Goal: Transaction & Acquisition: Download file/media

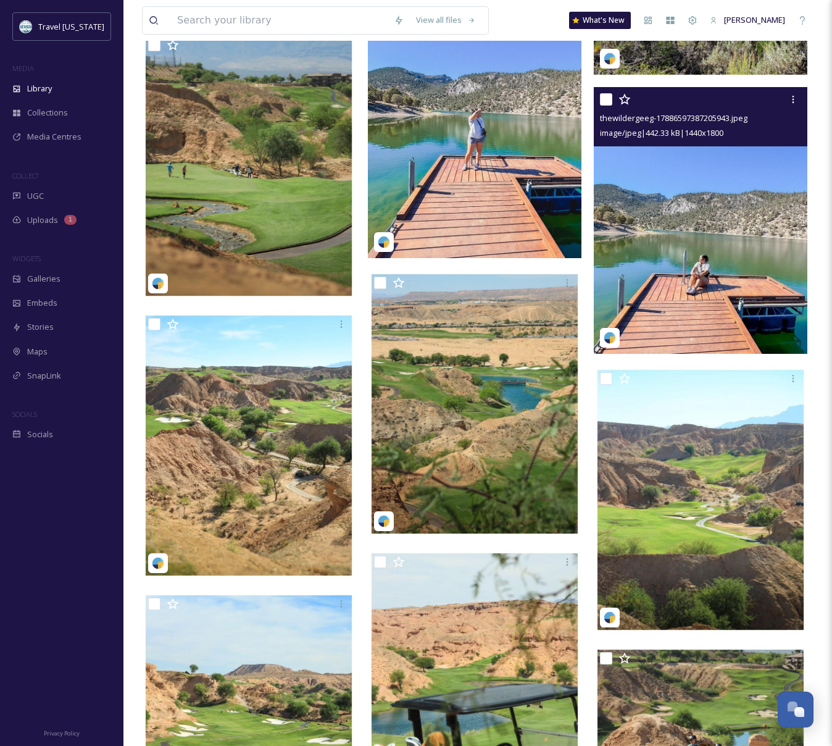
scroll to position [898, 0]
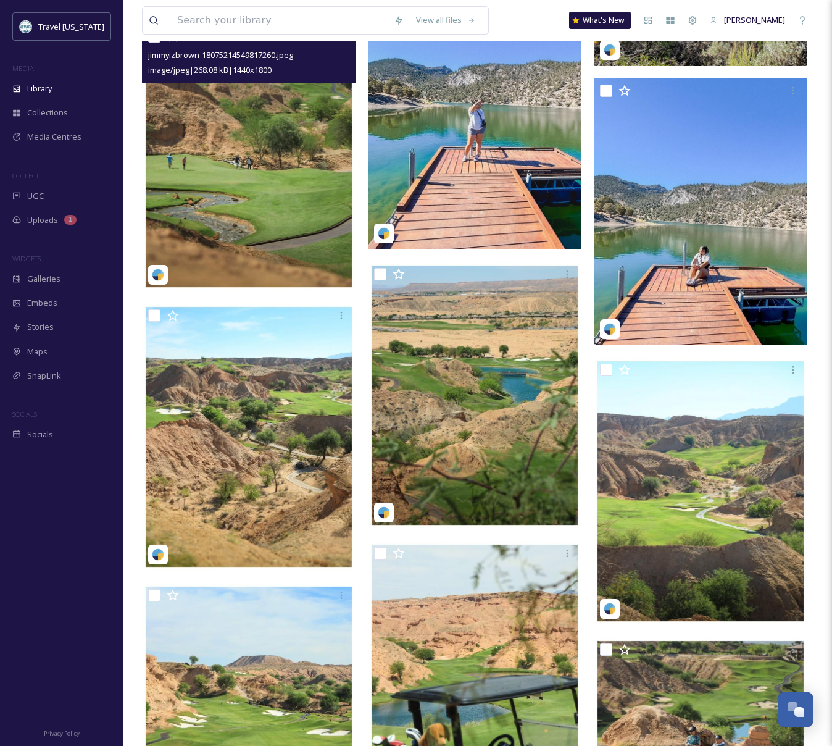
click at [156, 159] on img at bounding box center [249, 157] width 214 height 267
checkbox input "true"
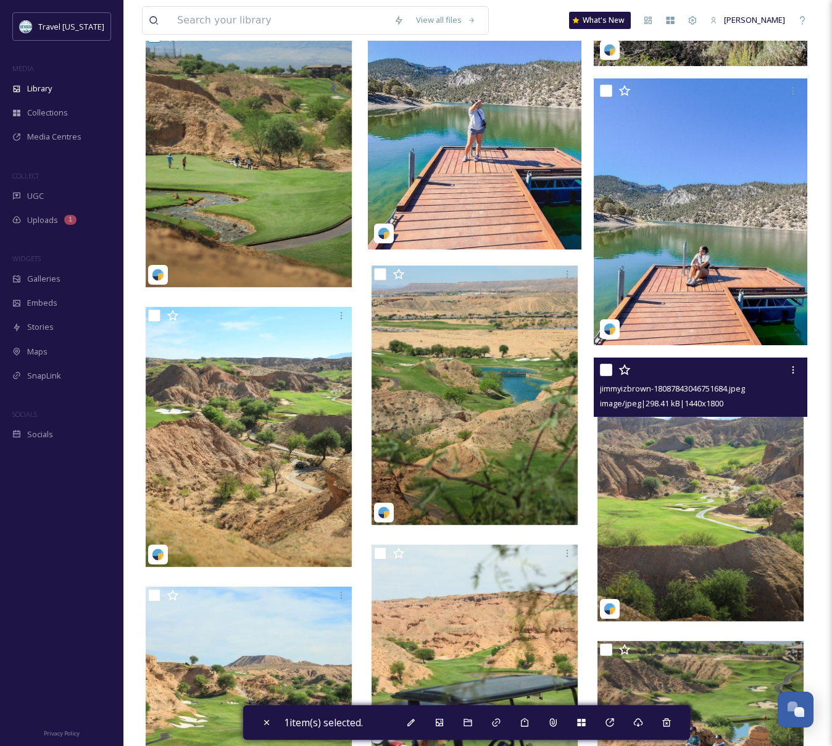
click at [750, 511] on img at bounding box center [701, 491] width 214 height 267
click at [698, 484] on img at bounding box center [701, 491] width 214 height 267
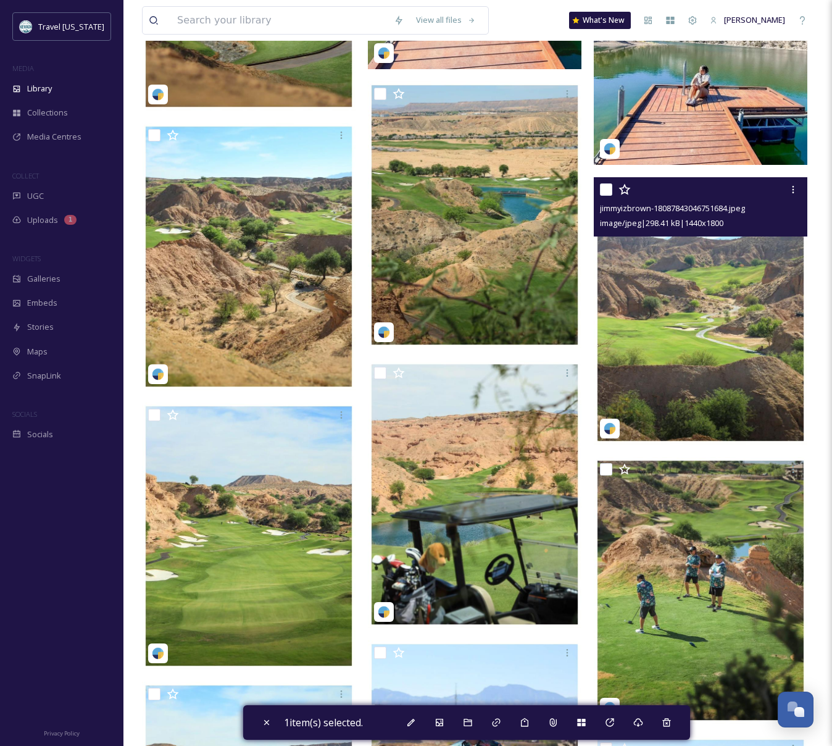
click at [737, 319] on img at bounding box center [701, 310] width 214 height 267
checkbox input "true"
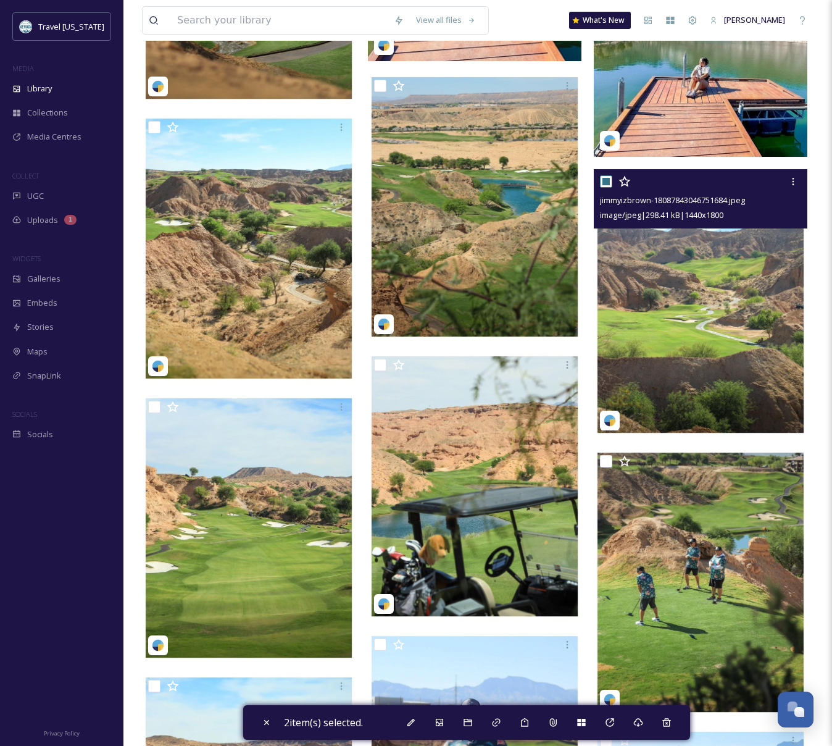
scroll to position [1088, 0]
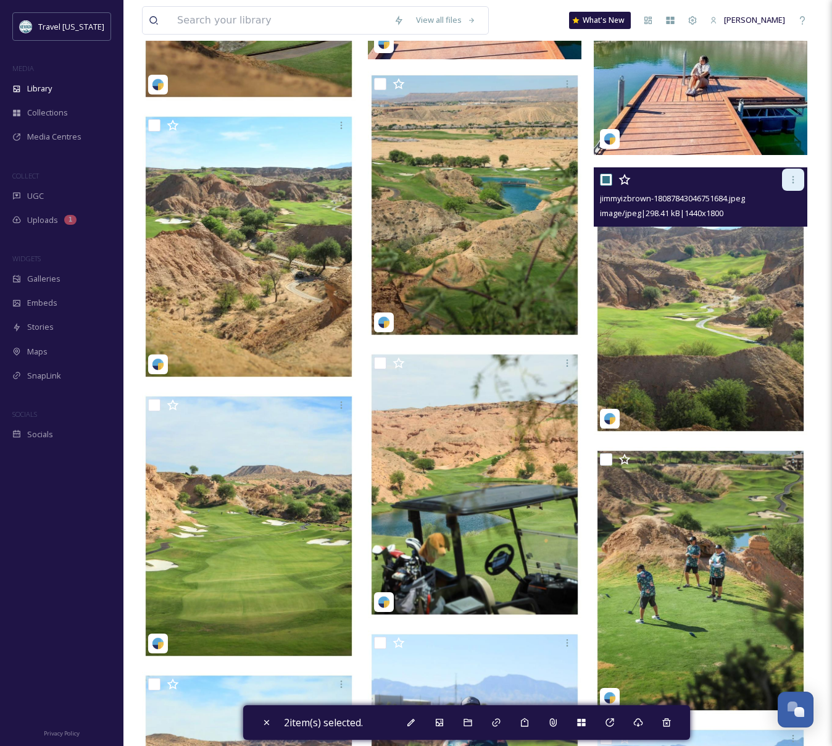
click at [795, 176] on icon at bounding box center [794, 180] width 10 height 10
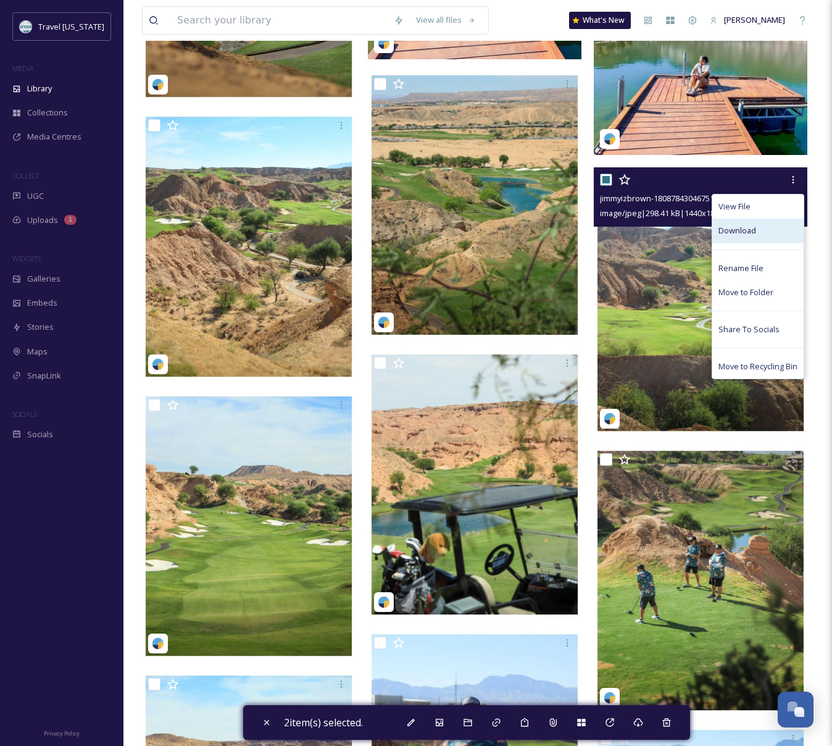
click at [737, 232] on span "Download" at bounding box center [738, 231] width 38 height 12
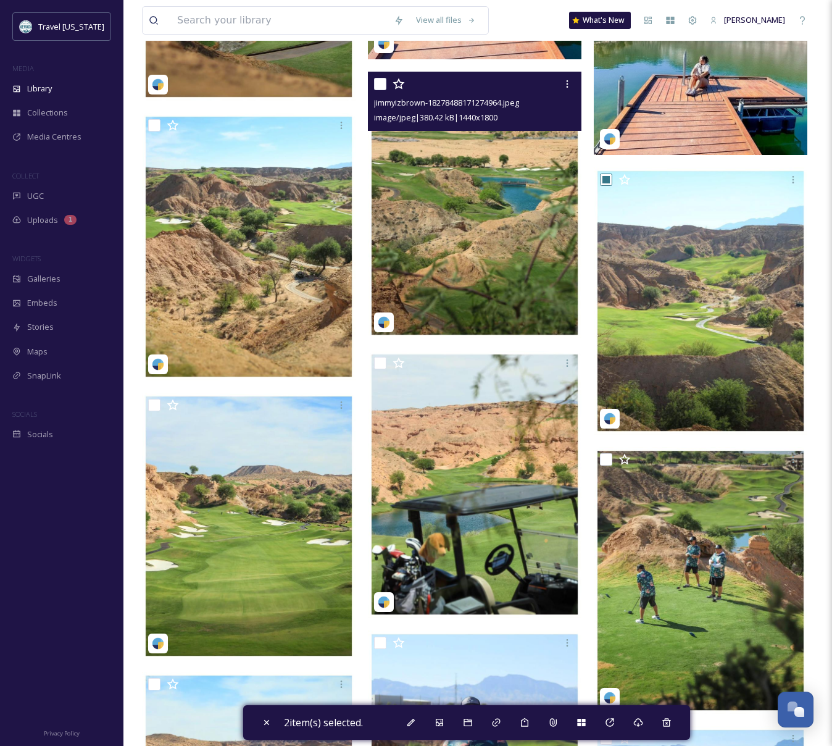
scroll to position [1089, 0]
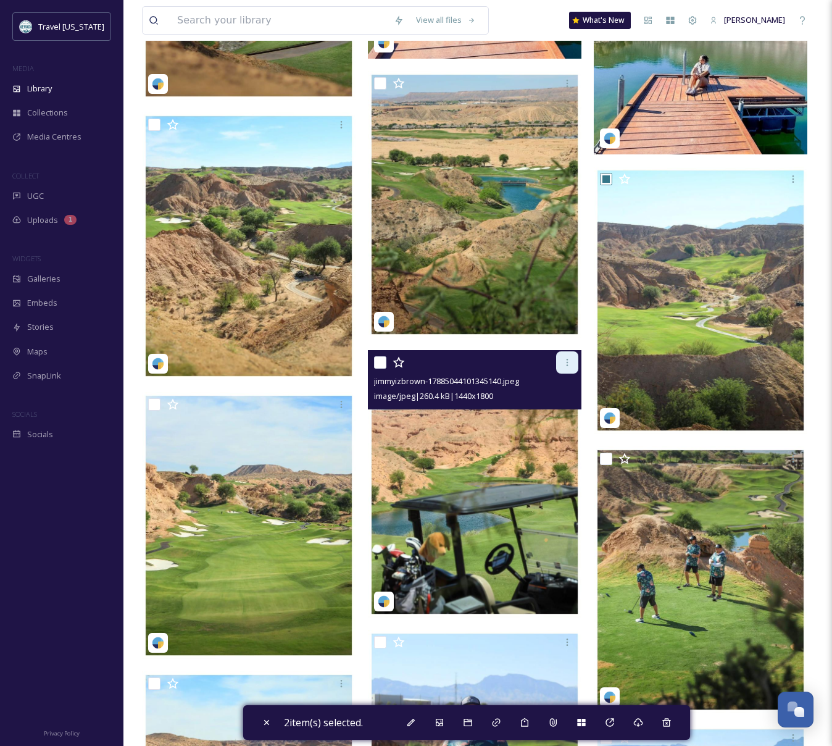
click at [563, 364] on icon at bounding box center [568, 363] width 10 height 10
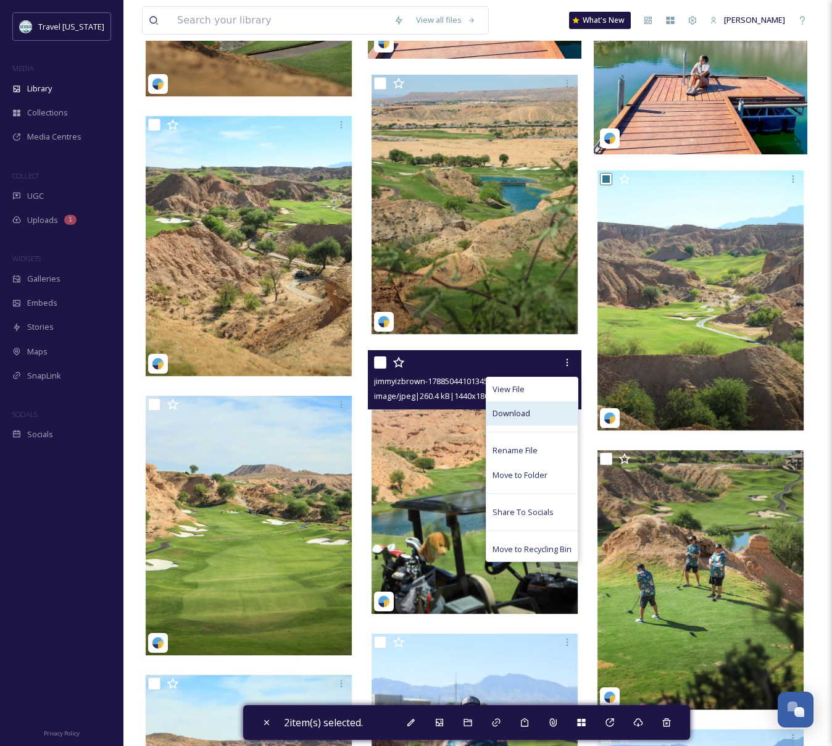
click at [526, 416] on span "Download" at bounding box center [512, 414] width 38 height 12
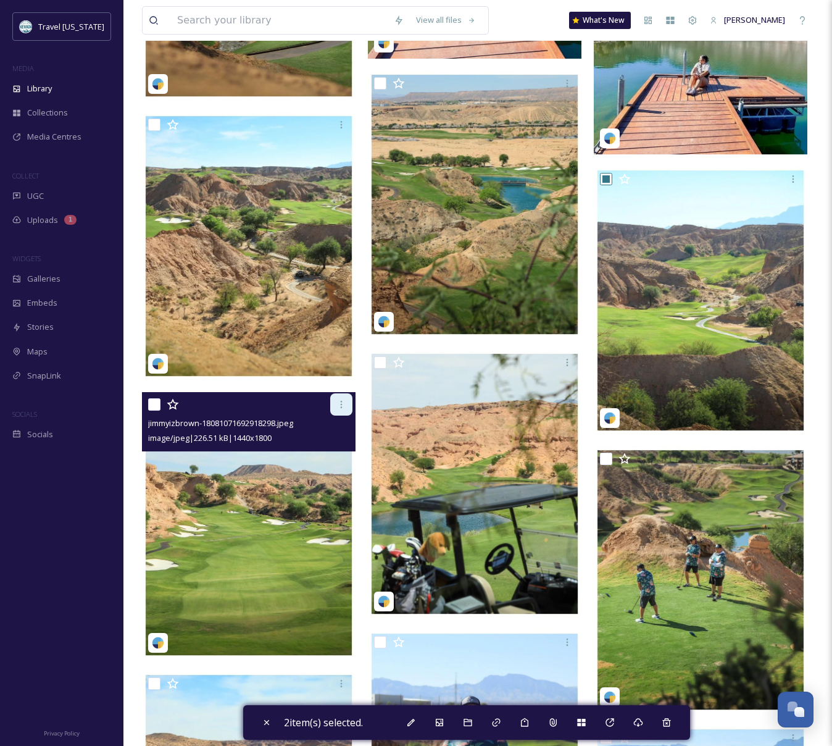
click at [343, 409] on icon at bounding box center [342, 405] width 10 height 10
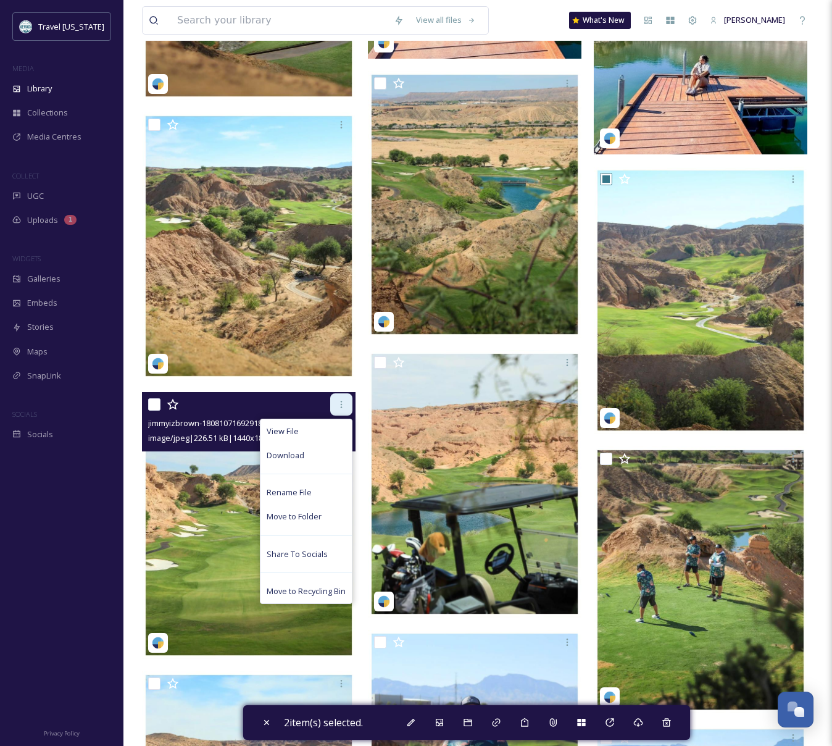
scroll to position [1093, 0]
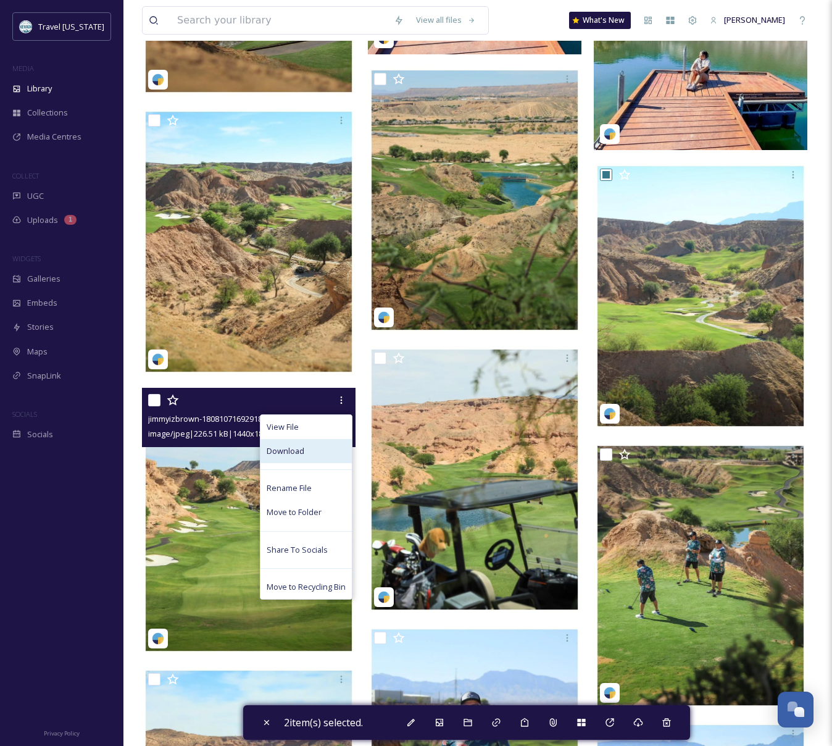
click at [302, 449] on span "Download" at bounding box center [286, 451] width 38 height 12
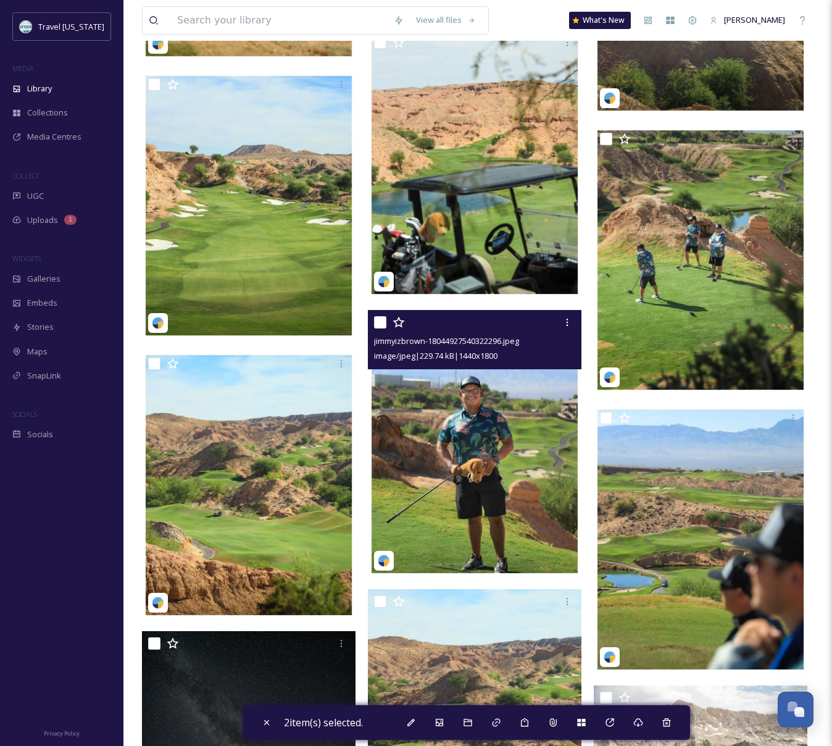
scroll to position [1417, 0]
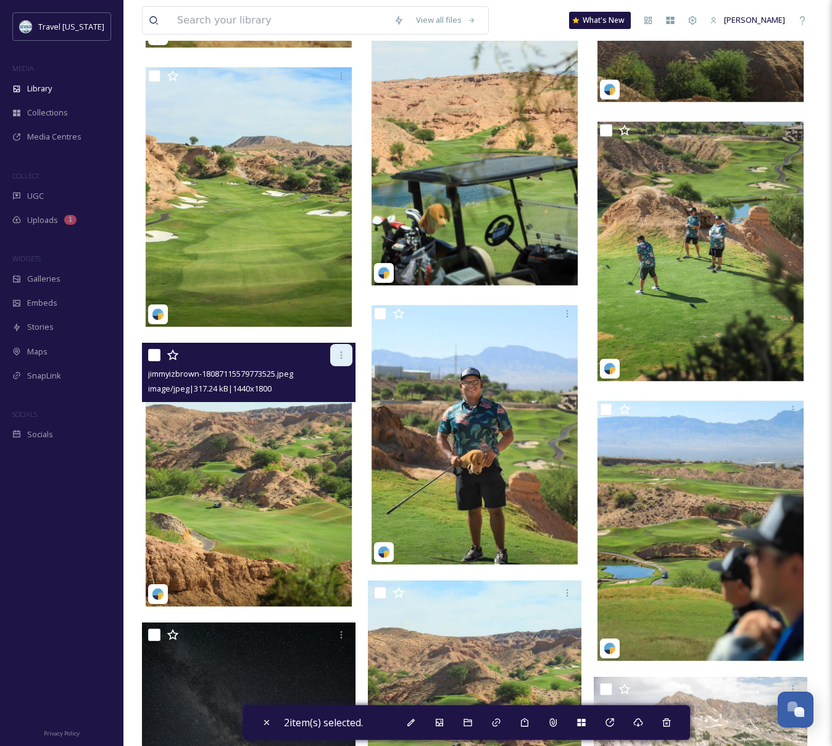
click at [339, 364] on div at bounding box center [341, 355] width 22 height 22
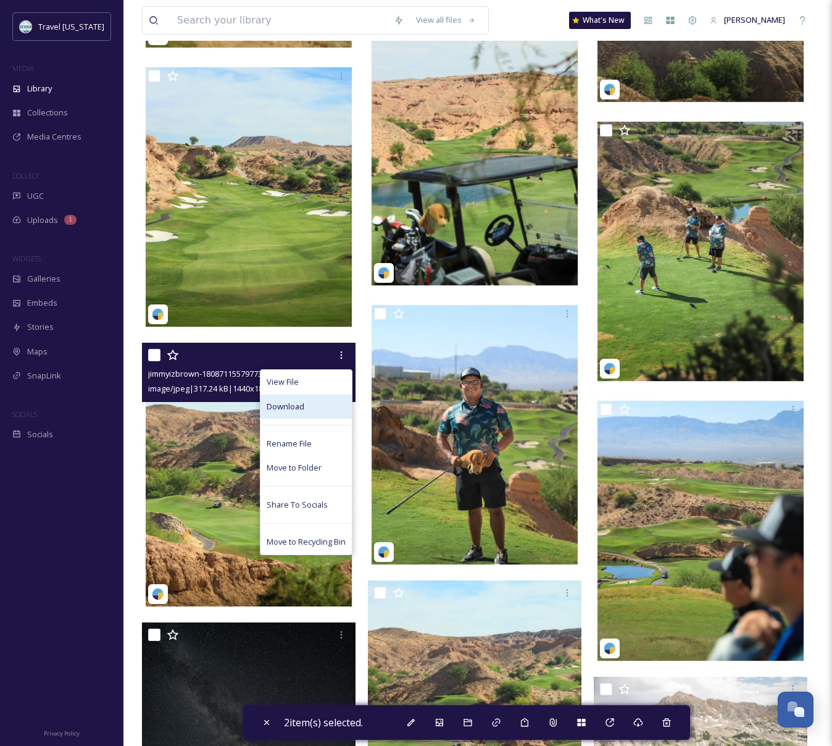
click at [311, 404] on div "Download" at bounding box center [306, 407] width 91 height 24
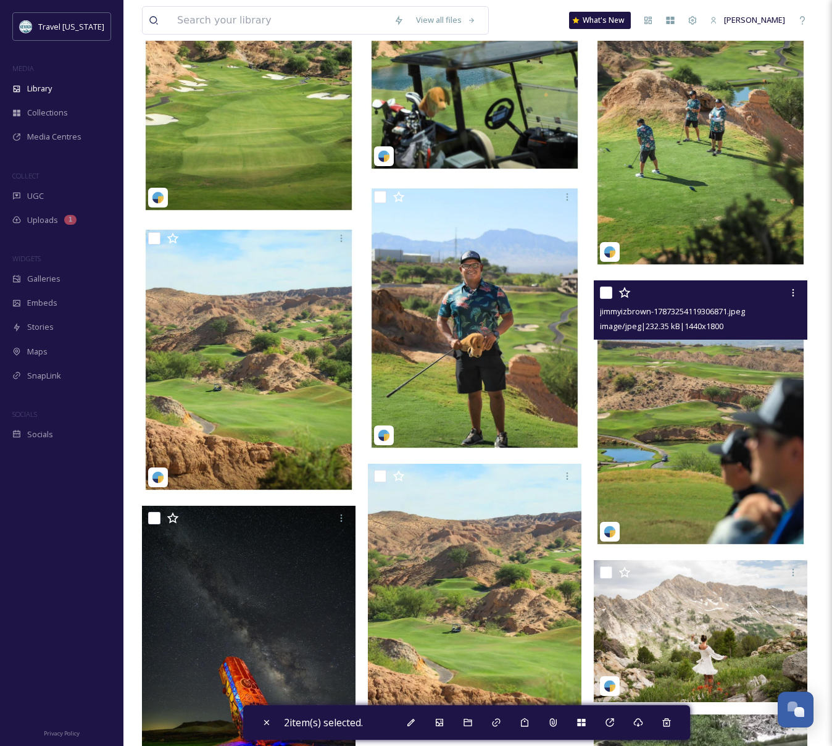
scroll to position [1575, 0]
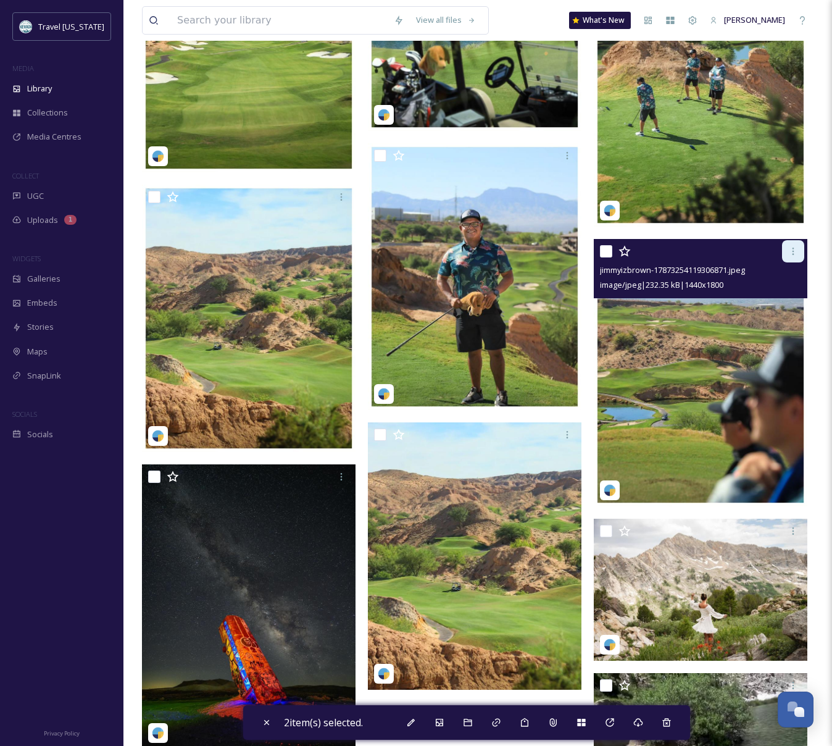
click at [797, 251] on icon at bounding box center [794, 251] width 10 height 10
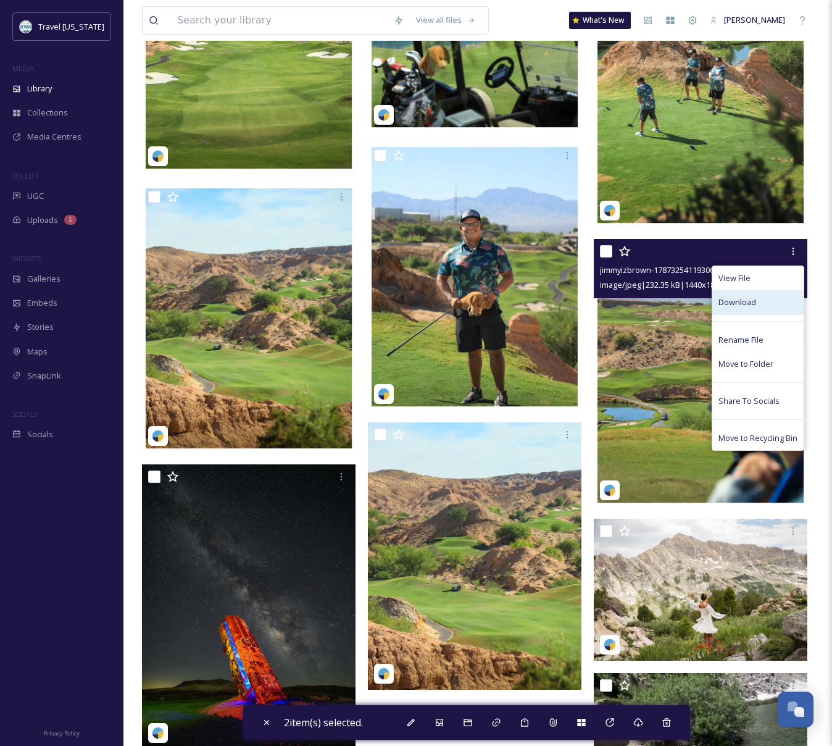
click at [766, 294] on div "Download" at bounding box center [758, 302] width 91 height 24
